Goal: Understand process/instructions: Learn how to perform a task or action

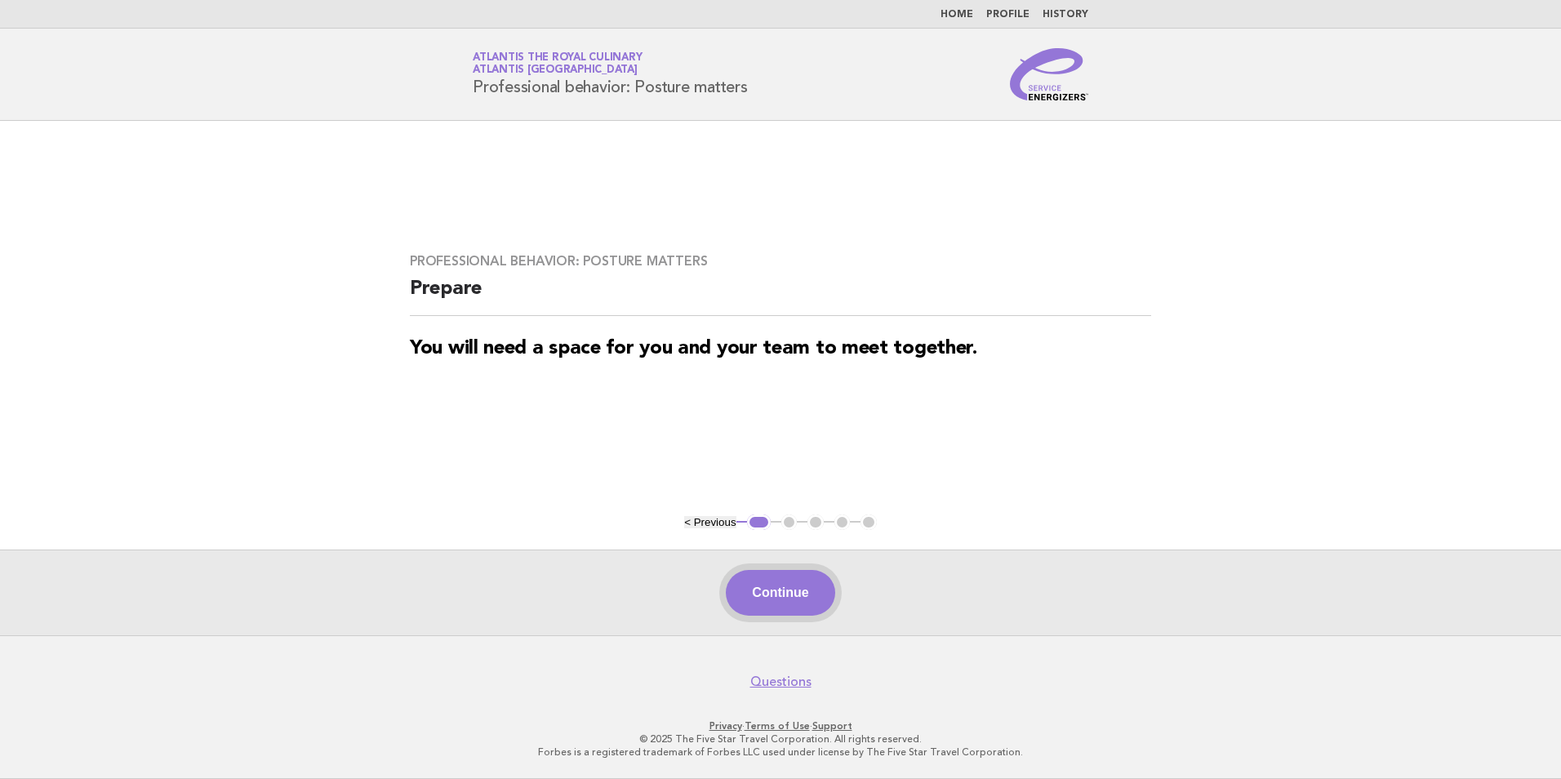
click at [782, 599] on button "Continue" at bounding box center [780, 593] width 109 height 46
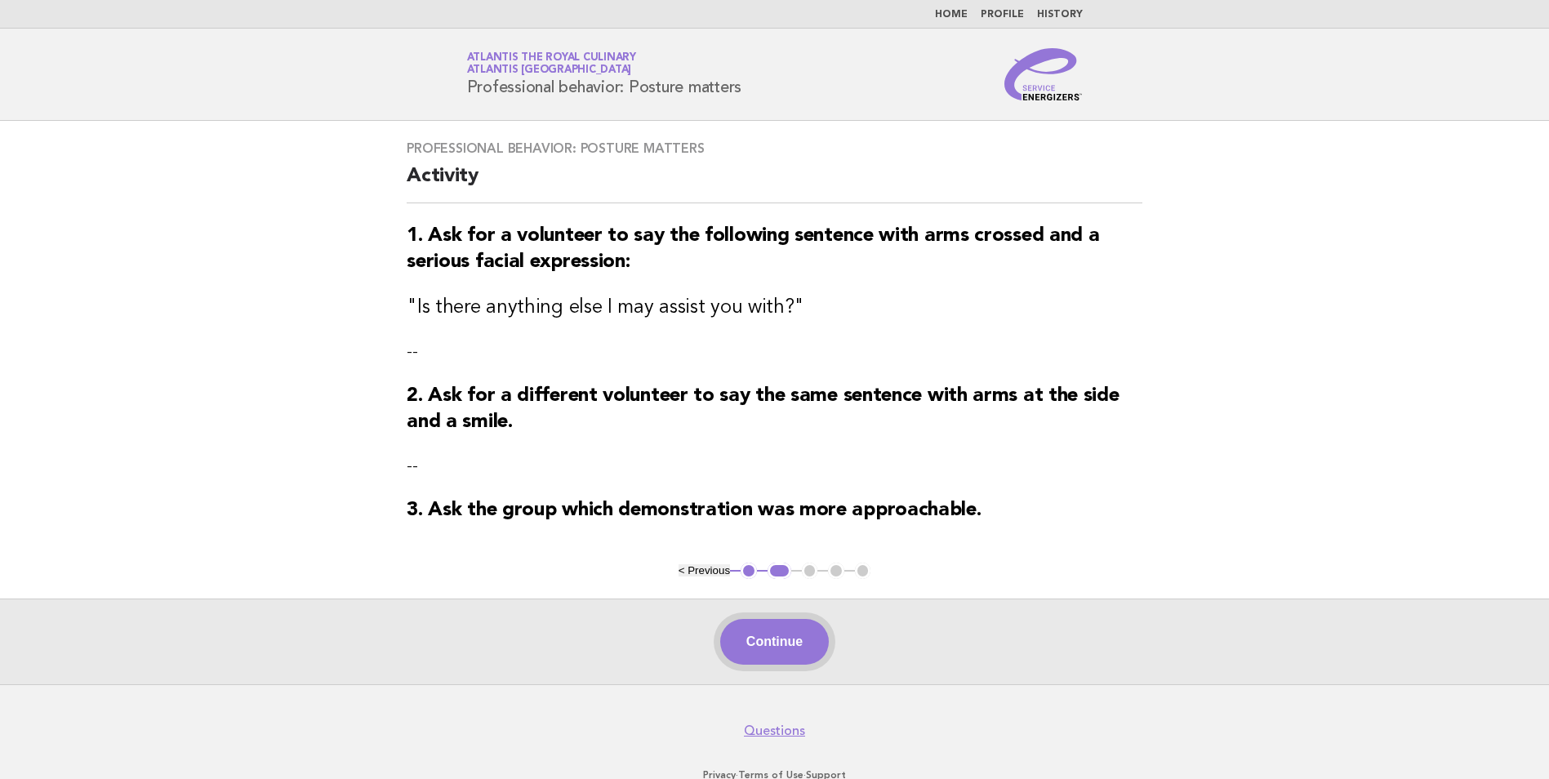
click at [782, 639] on button "Continue" at bounding box center [774, 642] width 109 height 46
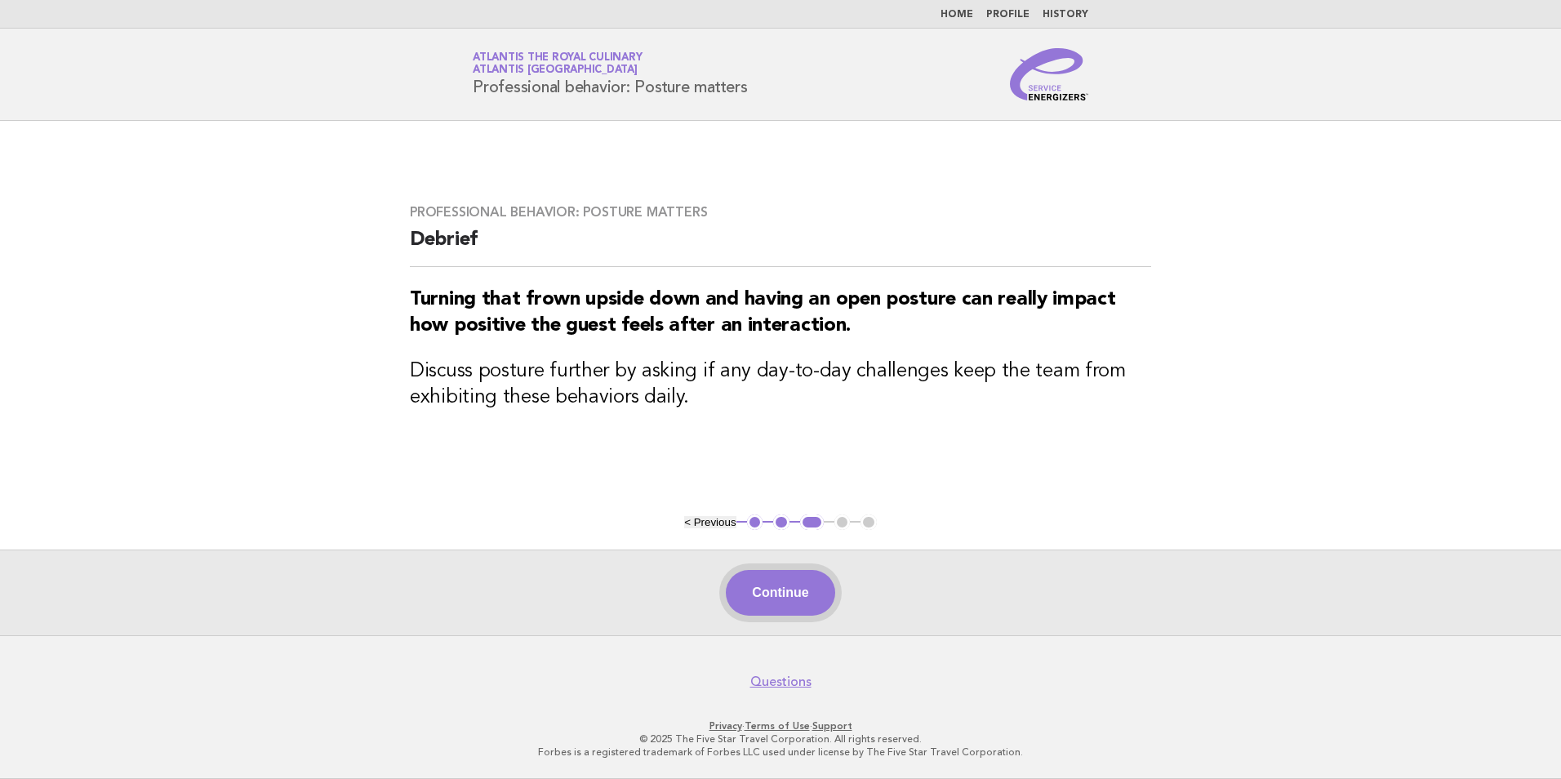
click at [799, 590] on button "Continue" at bounding box center [780, 593] width 109 height 46
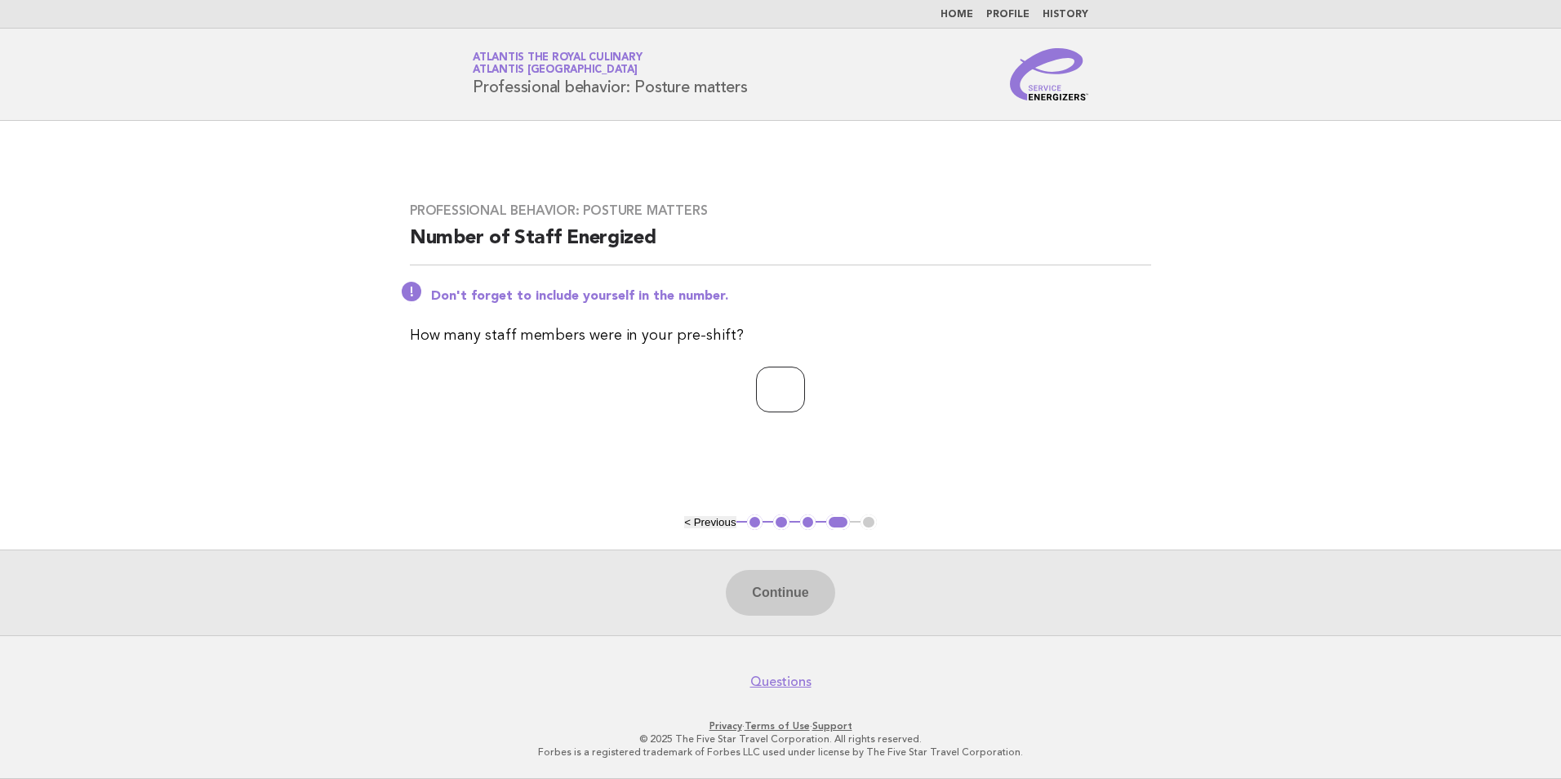
click at [805, 403] on input "number" at bounding box center [780, 390] width 49 height 46
type input "*"
click at [790, 590] on button "Continue" at bounding box center [780, 593] width 109 height 46
